Goal: Transaction & Acquisition: Download file/media

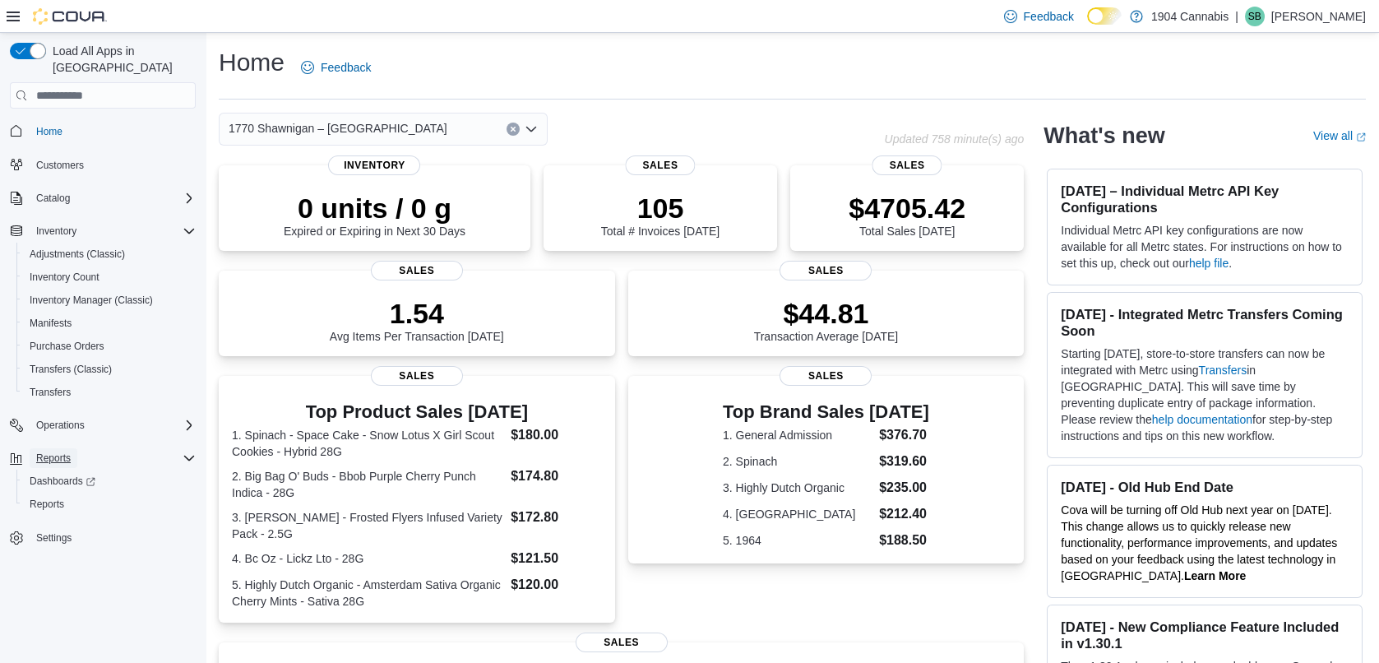
click at [44, 451] on span "Reports" at bounding box center [53, 457] width 35 height 13
click at [50, 497] on span "Reports" at bounding box center [47, 503] width 35 height 13
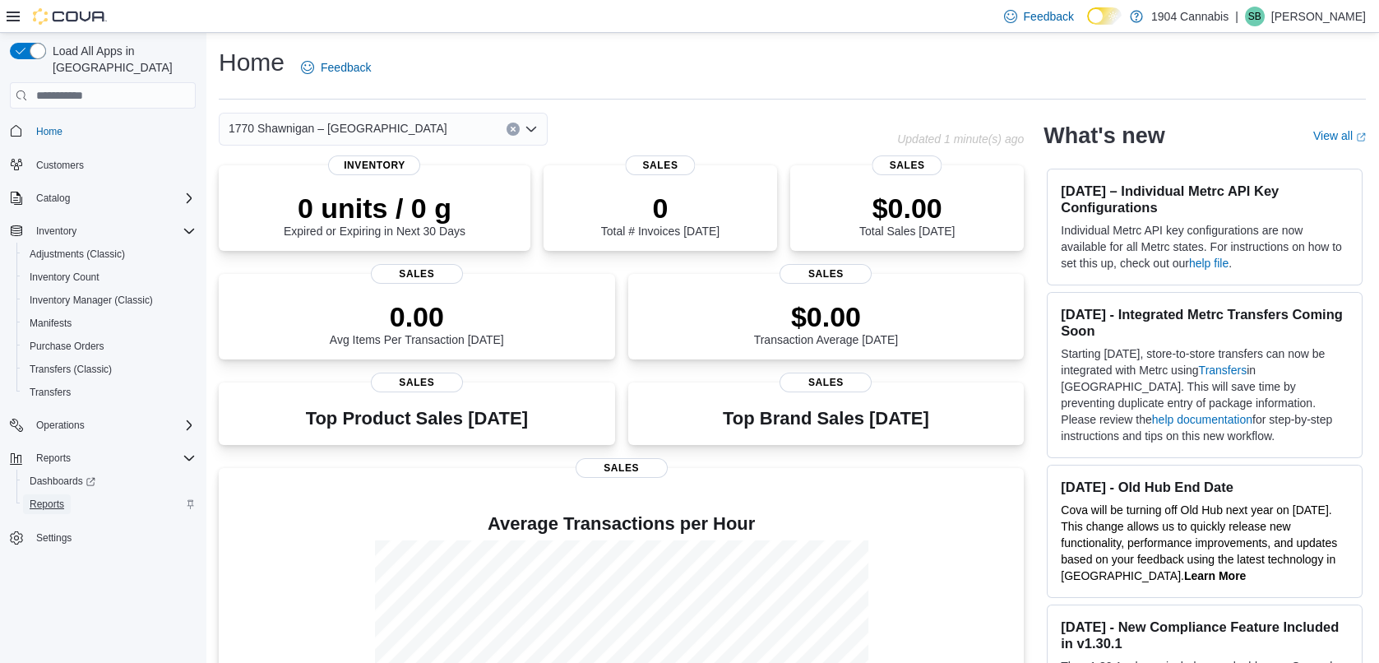
click at [40, 497] on span "Reports" at bounding box center [47, 503] width 35 height 13
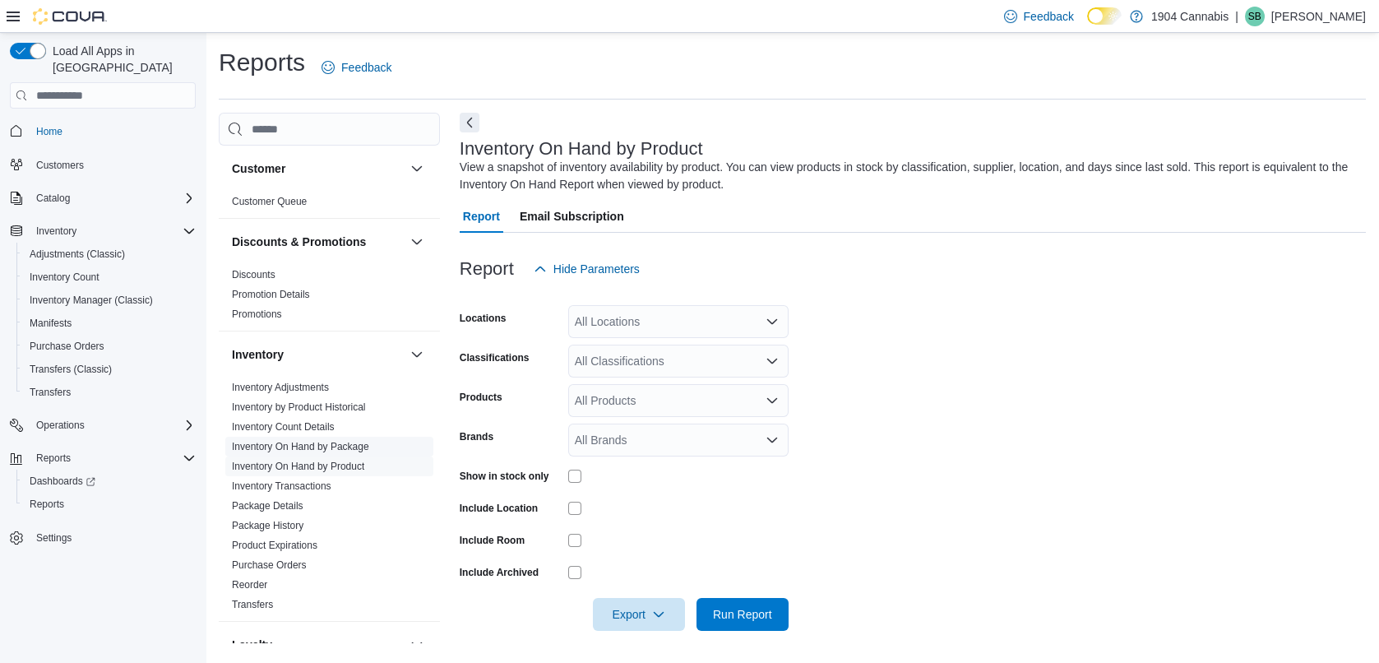
click at [301, 450] on link "Inventory On Hand by Package" at bounding box center [300, 447] width 137 height 12
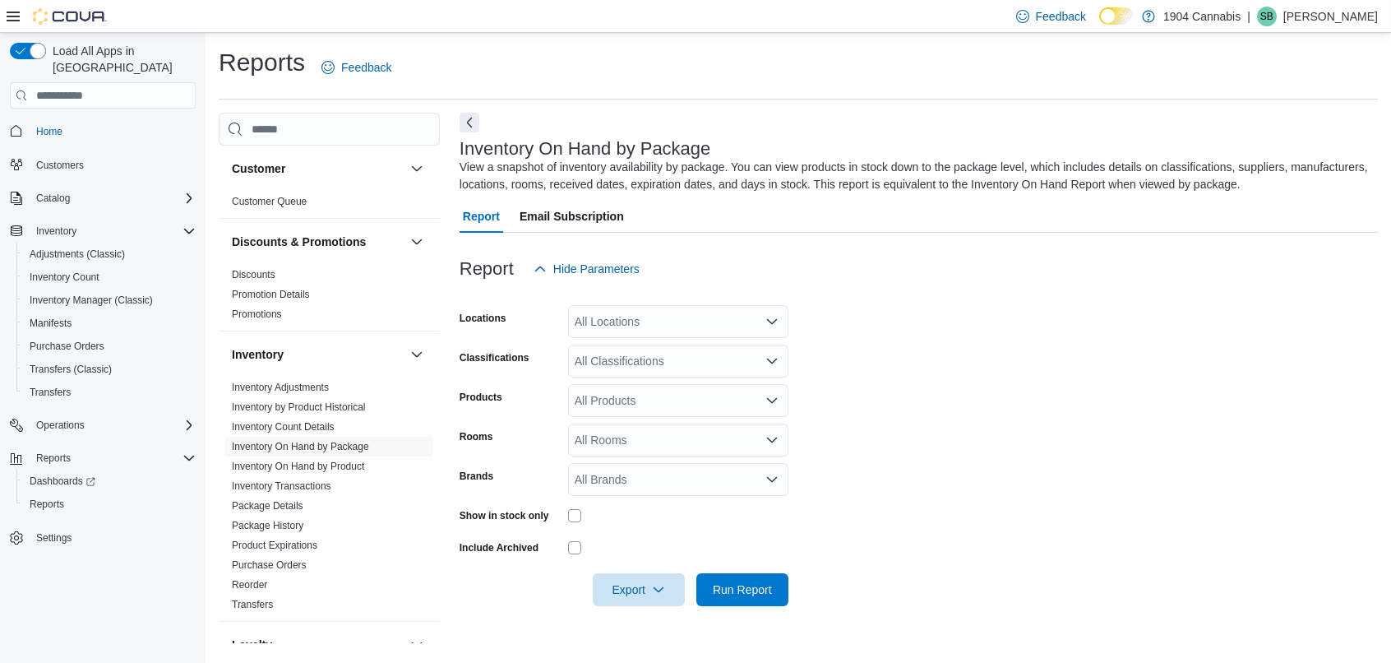
click at [680, 319] on div "All Locations" at bounding box center [678, 321] width 220 height 33
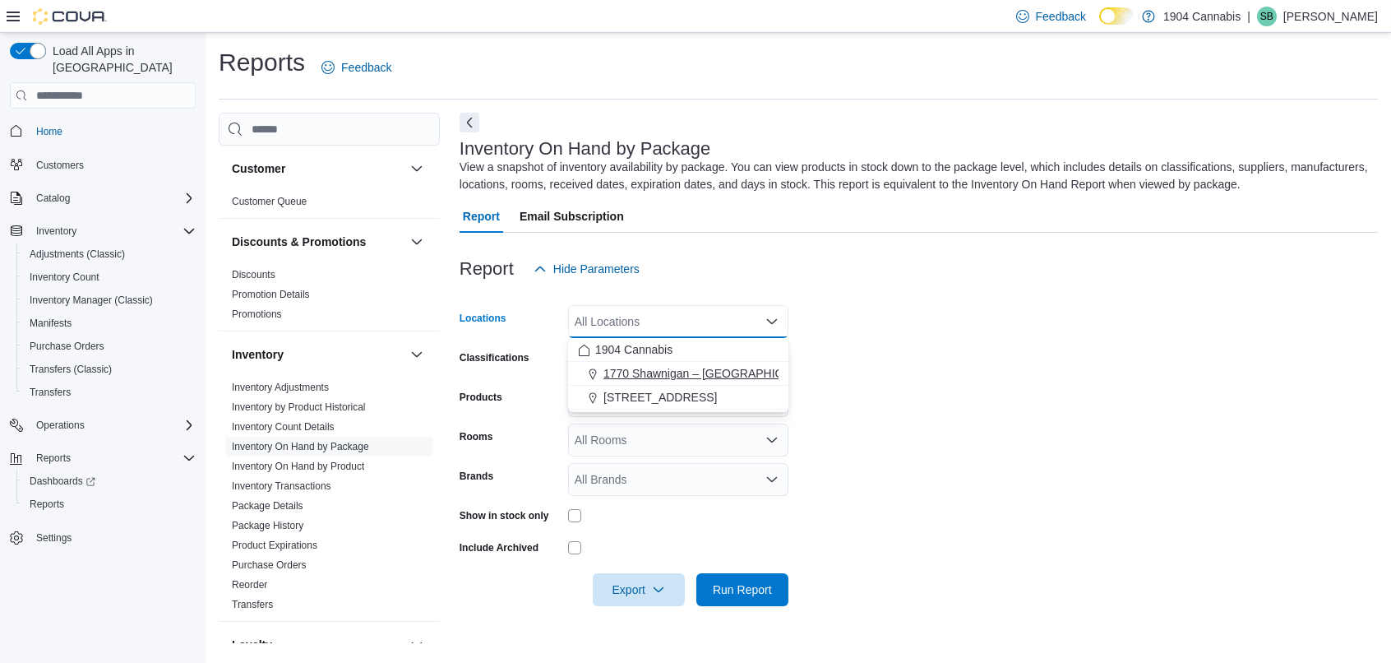
click at [678, 374] on span "1770 Shawnigan – Mill Bay Road" at bounding box center [713, 373] width 219 height 16
click at [1007, 423] on form "Locations 1770 Shawnigan – Mill Bay Road Combo box. Selected. 1770 Shawnigan – …" at bounding box center [919, 445] width 918 height 321
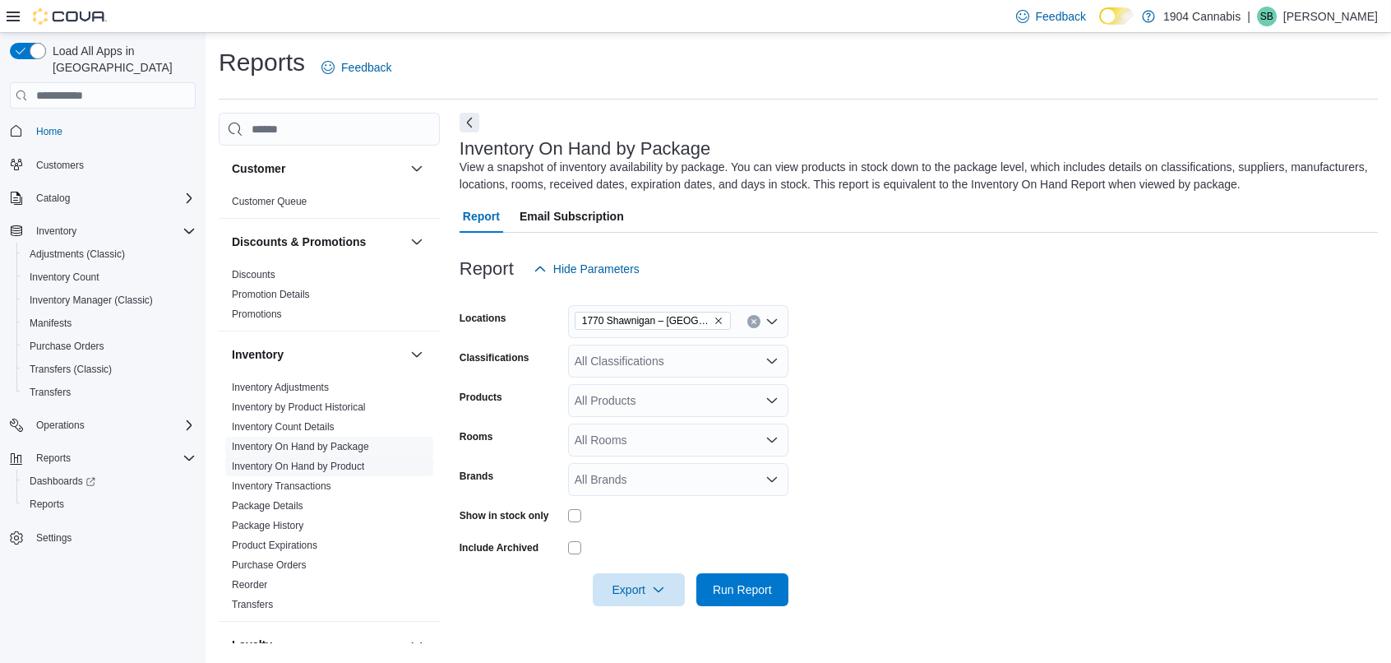
click at [352, 460] on link "Inventory On Hand by Product" at bounding box center [298, 466] width 132 height 12
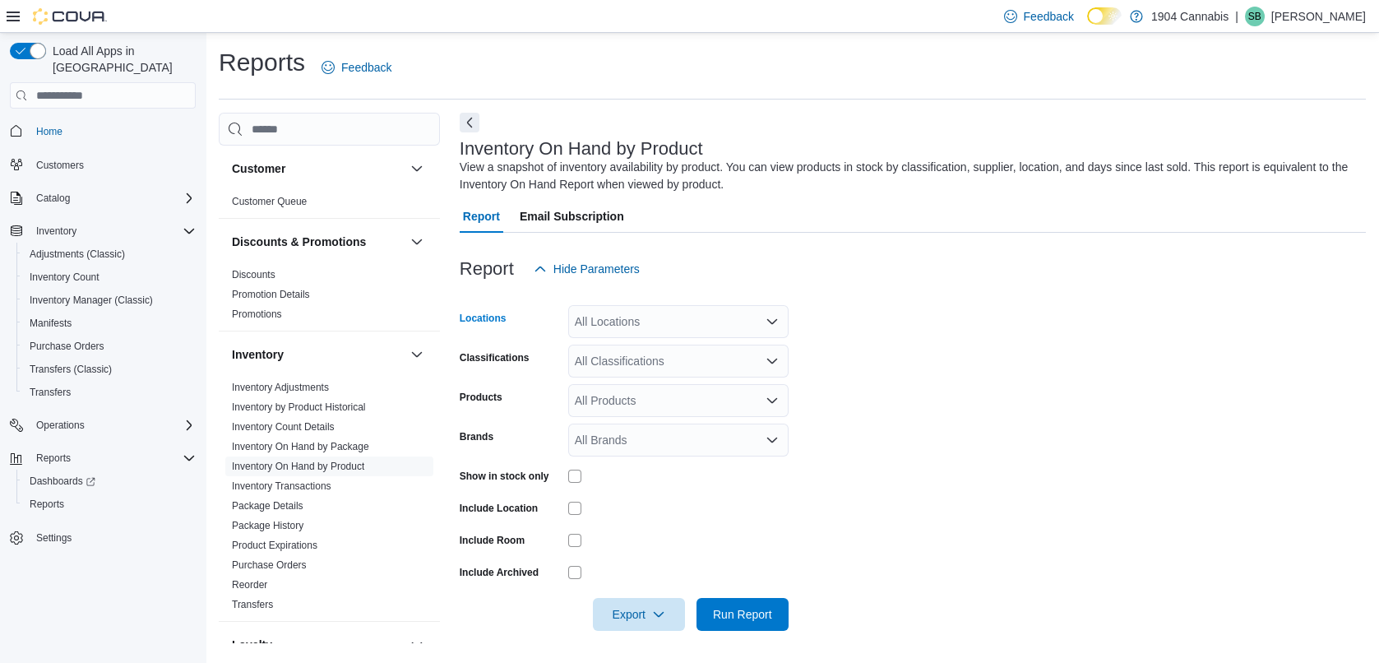
click at [631, 331] on div "All Locations" at bounding box center [678, 321] width 220 height 33
click at [634, 363] on button "1770 Shawnigan – Mill Bay Road" at bounding box center [678, 374] width 220 height 24
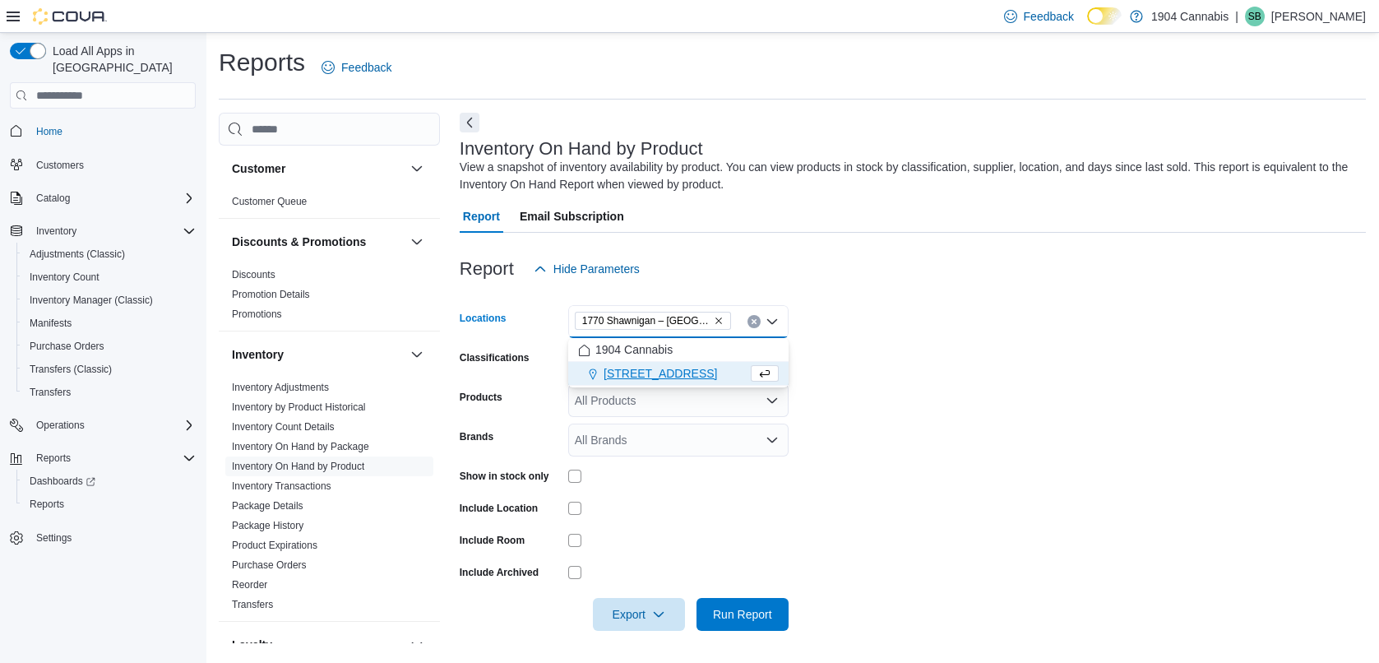
drag, startPoint x: 920, startPoint y: 423, endPoint x: 907, endPoint y: 414, distance: 16.0
click at [920, 422] on form "Locations 1770 Shawnigan – Mill Bay Road Combo box. Selected. 1770 Shawnigan – …" at bounding box center [913, 457] width 906 height 345
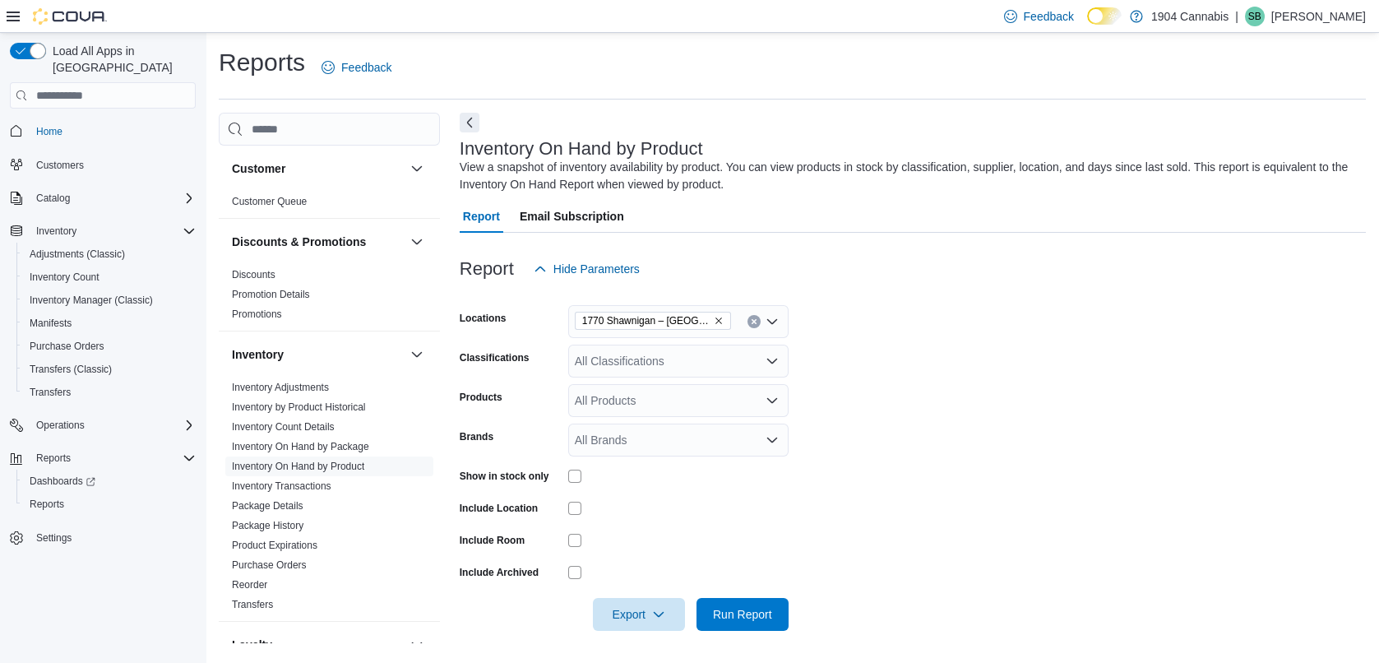
click at [702, 369] on div "All Classifications" at bounding box center [678, 361] width 220 height 33
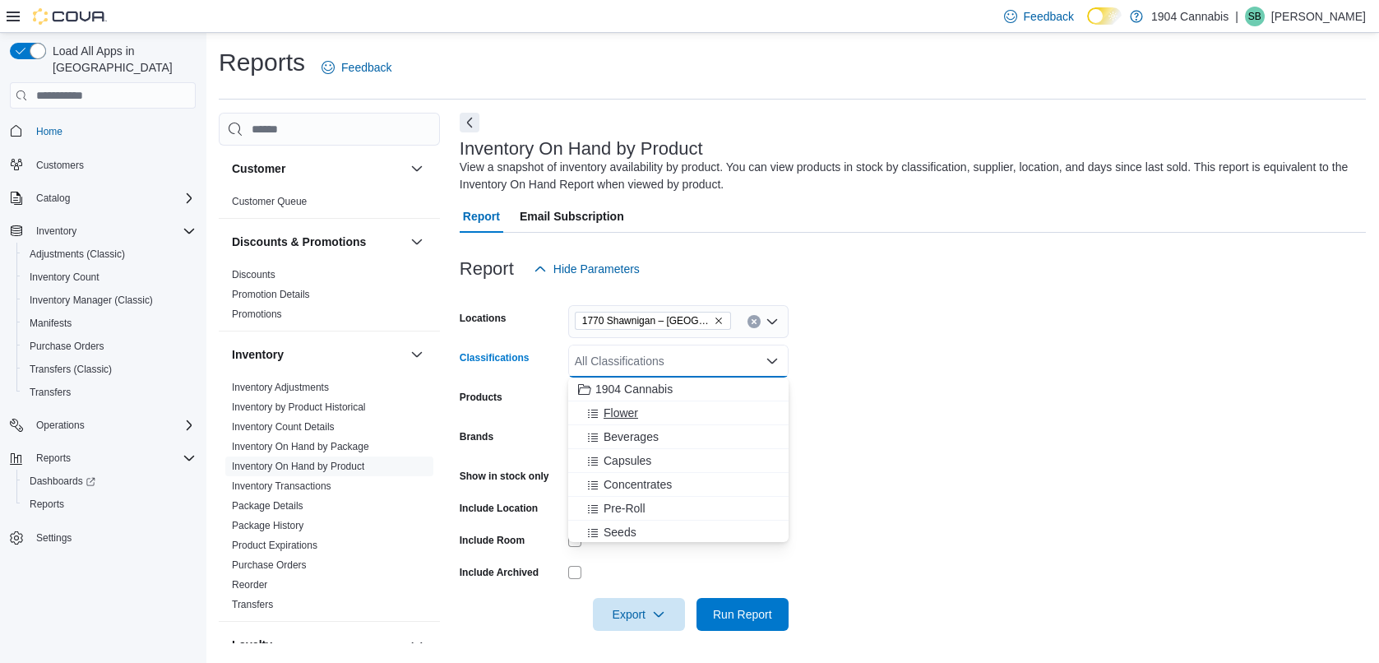
click at [622, 410] on span "Flower" at bounding box center [621, 413] width 35 height 16
click at [630, 608] on span "Export" at bounding box center [639, 613] width 72 height 33
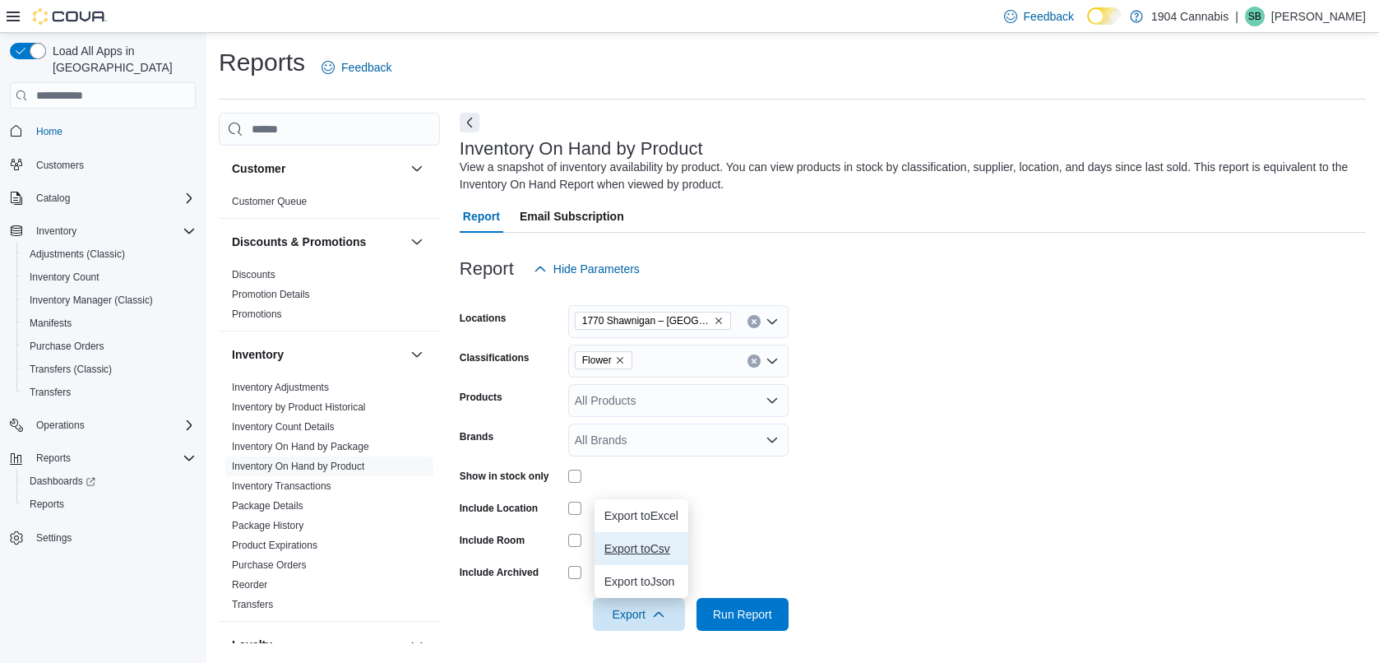
click at [655, 545] on span "Export to Csv" at bounding box center [641, 548] width 74 height 13
click at [618, 359] on icon "Remove Flower from selection in this group" at bounding box center [620, 360] width 10 height 10
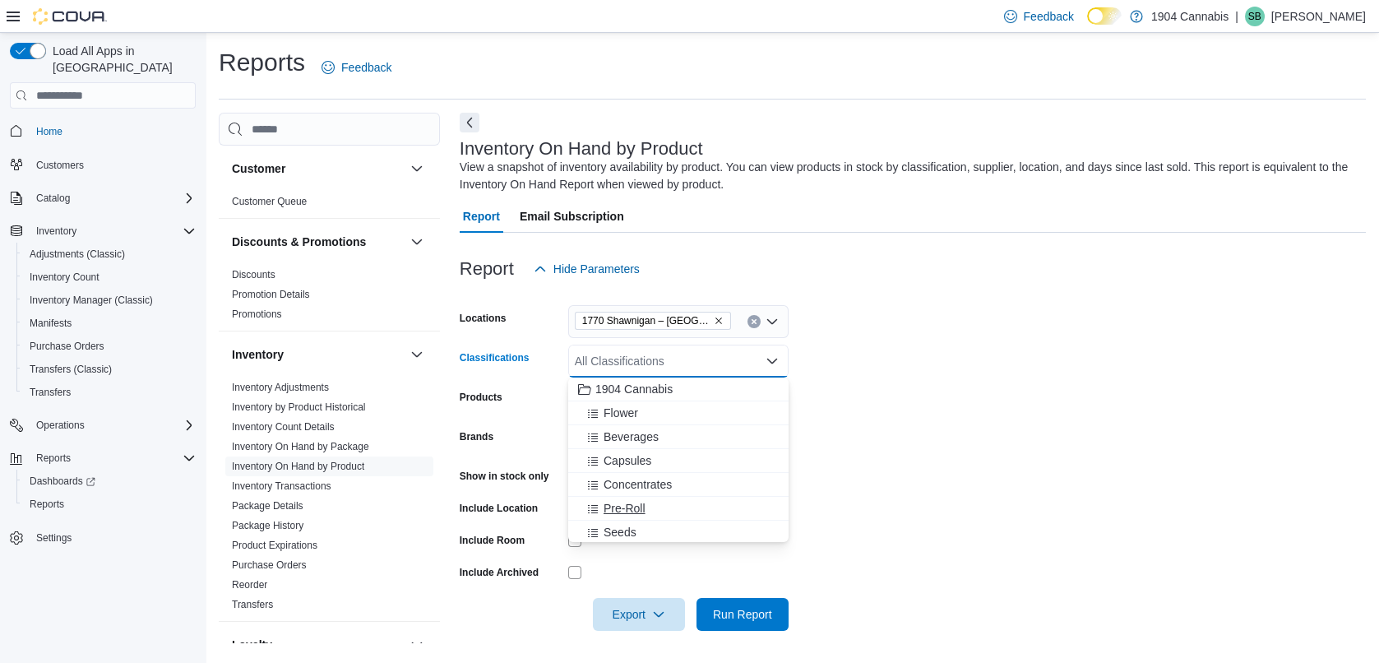
click at [628, 514] on span "Pre-Roll" at bounding box center [625, 508] width 42 height 16
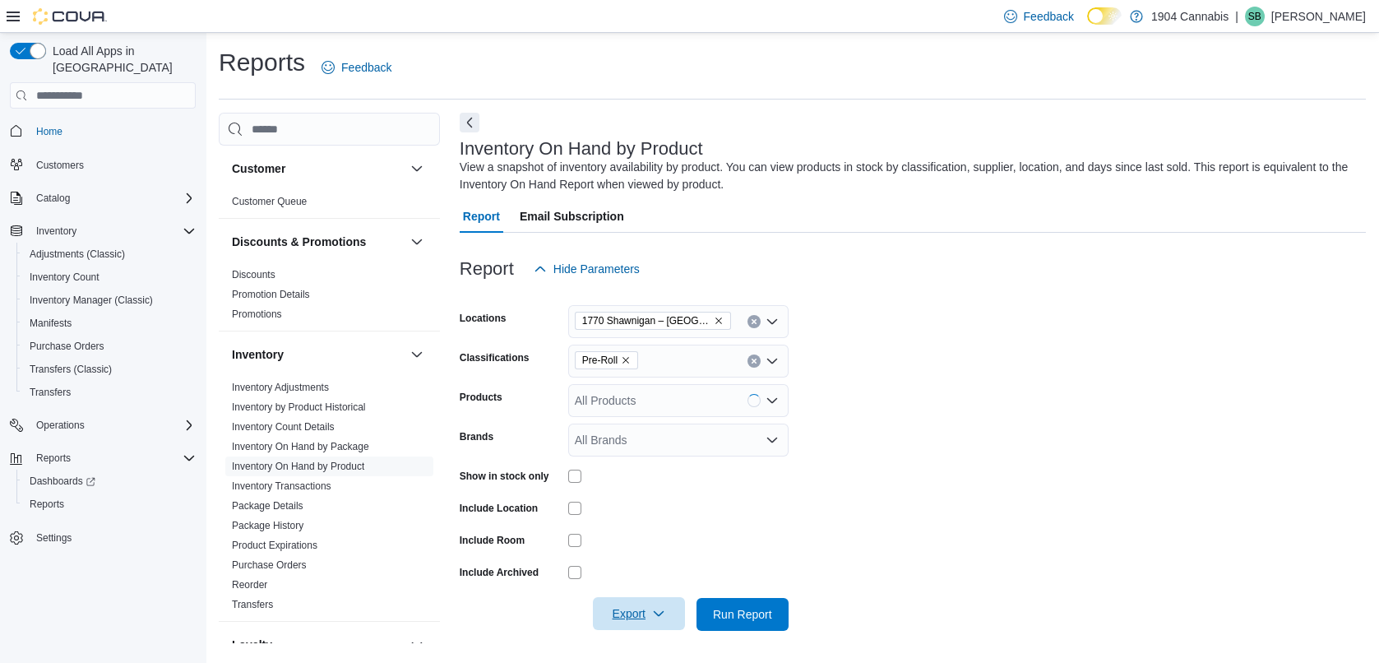
click at [633, 608] on span "Export" at bounding box center [639, 613] width 72 height 33
click at [636, 546] on span "Export to Csv" at bounding box center [641, 548] width 74 height 13
